Goal: Transaction & Acquisition: Purchase product/service

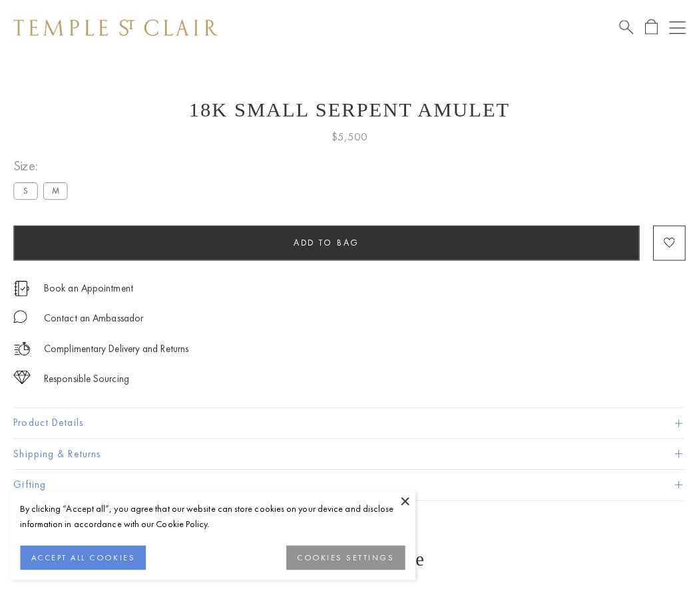
scroll to position [53, 0]
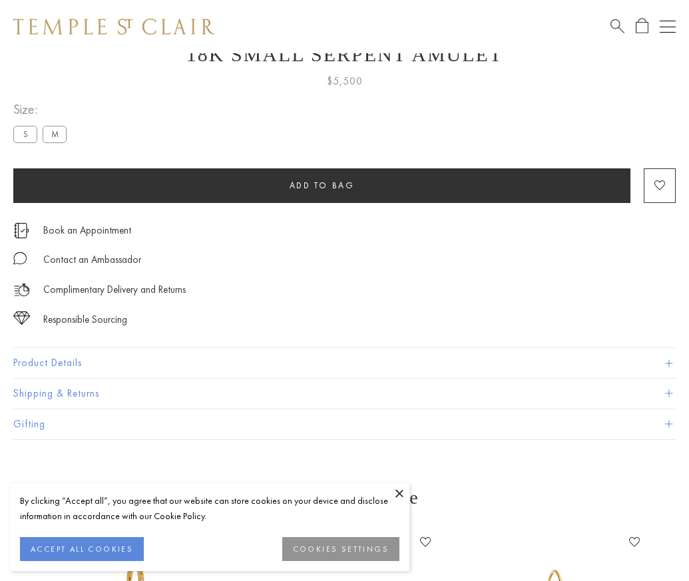
click at [321, 185] on span "Add to bag" at bounding box center [321, 185] width 65 height 11
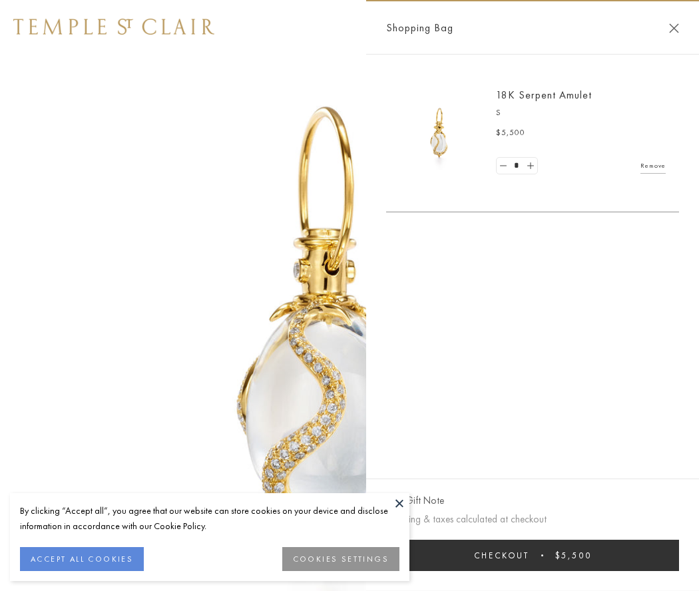
click at [532, 555] on button "Checkout $5,500" at bounding box center [532, 555] width 293 height 31
